Goal: Find specific page/section: Find specific page/section

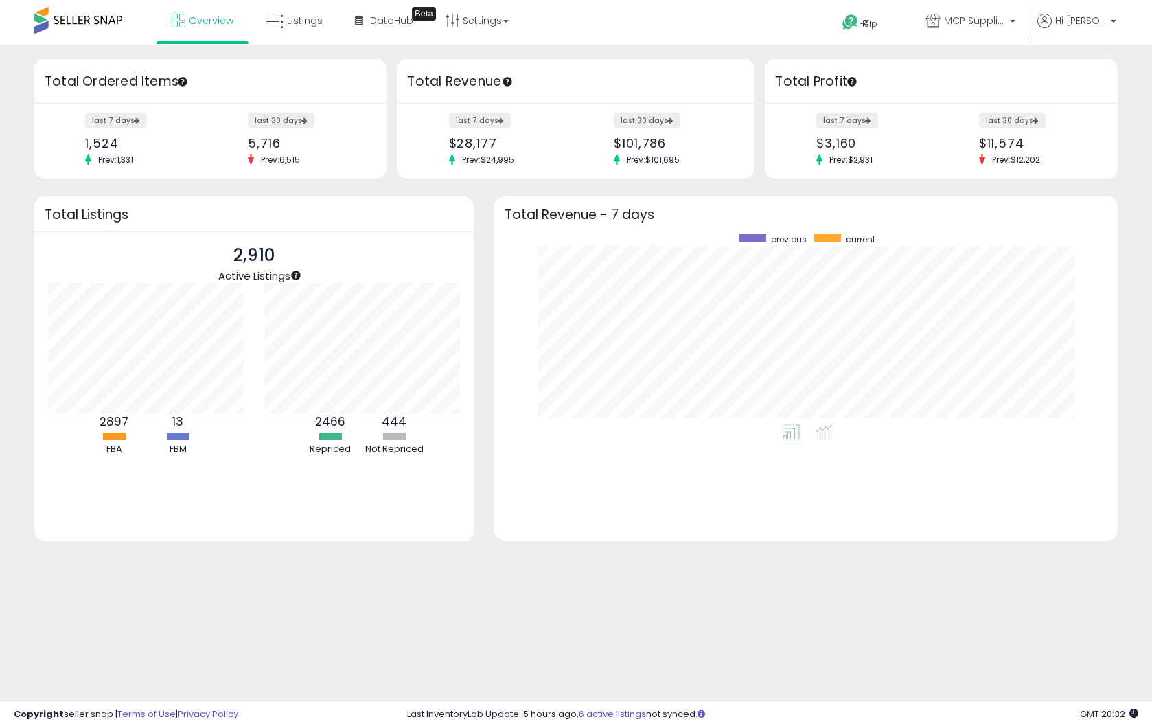
scroll to position [191, 596]
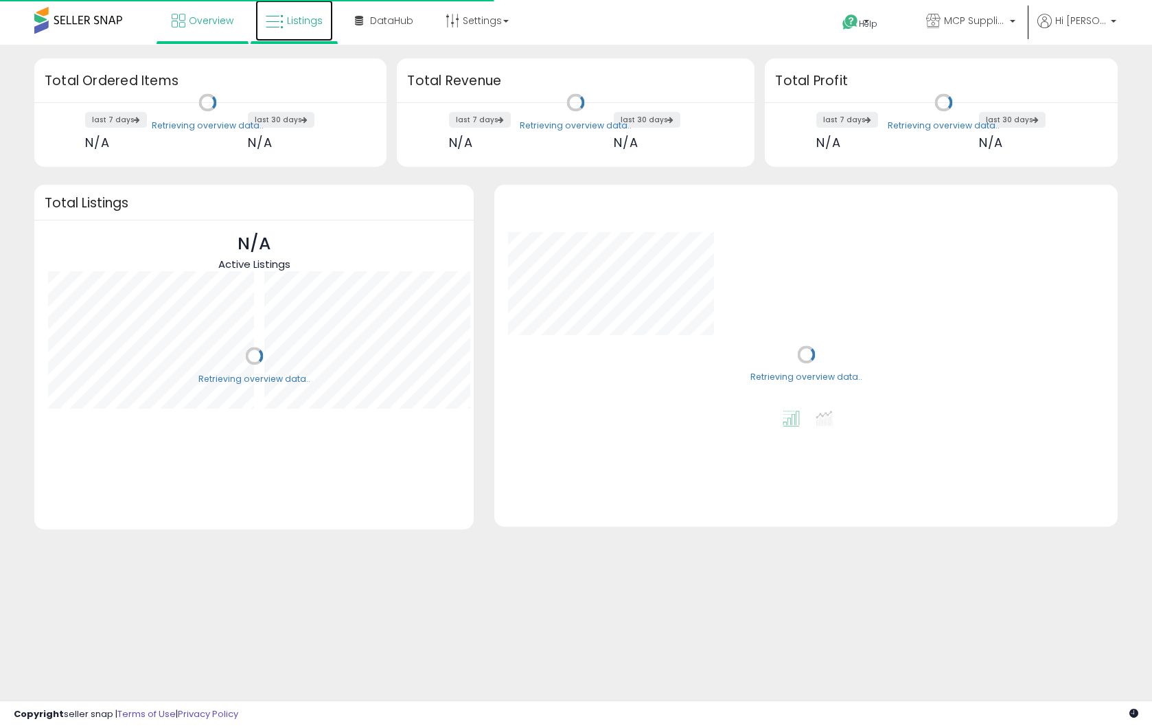
click at [303, 23] on span "Listings" at bounding box center [305, 21] width 36 height 14
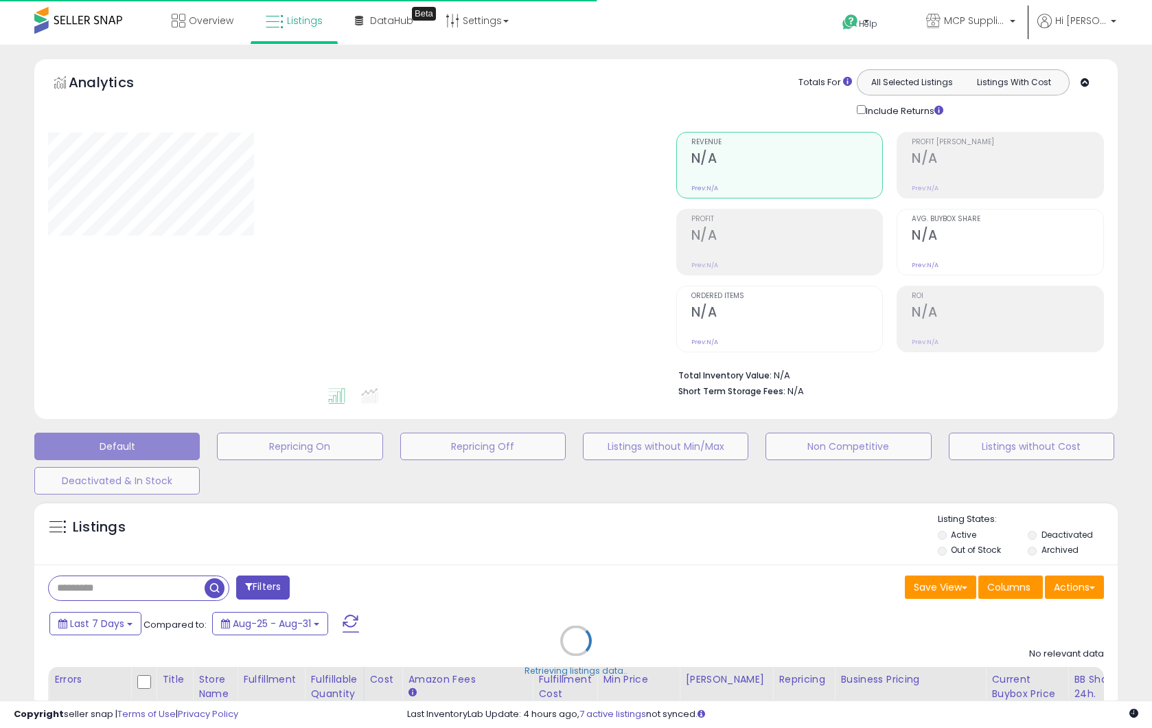
type input "**********"
